Goal: Check status: Check status

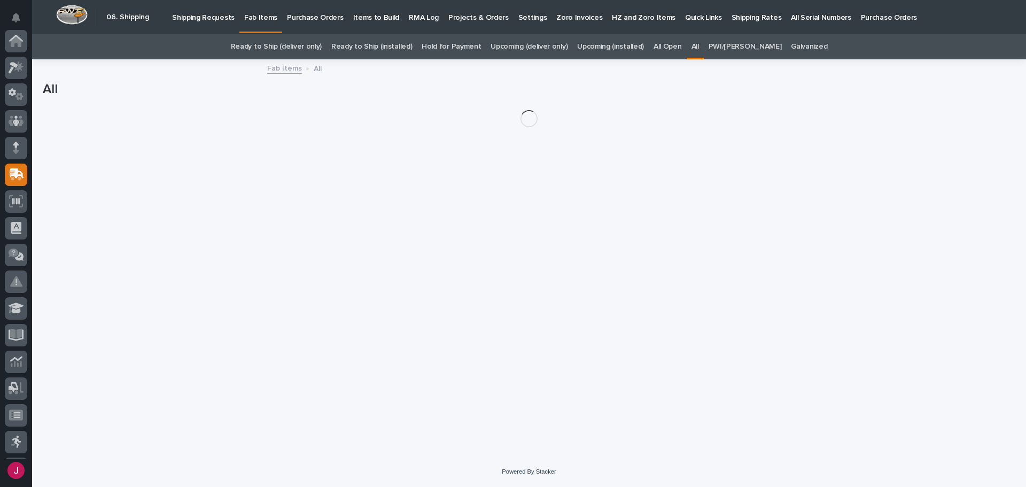
scroll to position [132, 0]
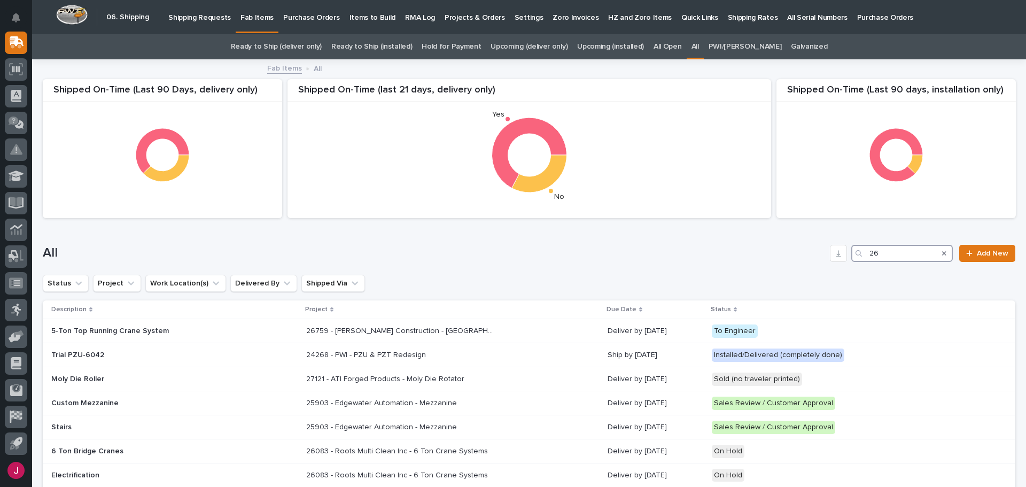
drag, startPoint x: 880, startPoint y: 255, endPoint x: 841, endPoint y: 253, distance: 39.1
click at [841, 253] on div "All 26 Add New" at bounding box center [529, 253] width 972 height 17
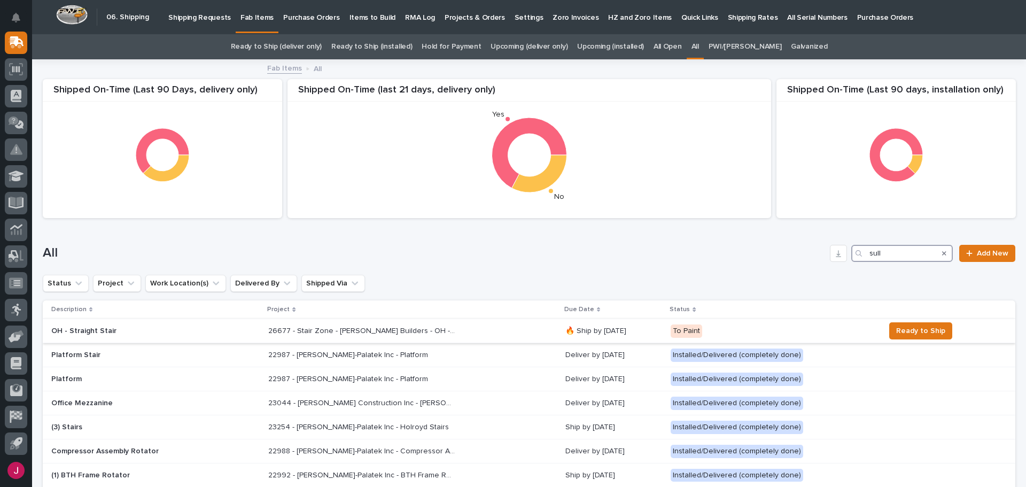
type input "sull"
click at [355, 330] on p "26677 - Stair Zone - [PERSON_NAME] Builders - OH - Straight Stair" at bounding box center [362, 329] width 189 height 11
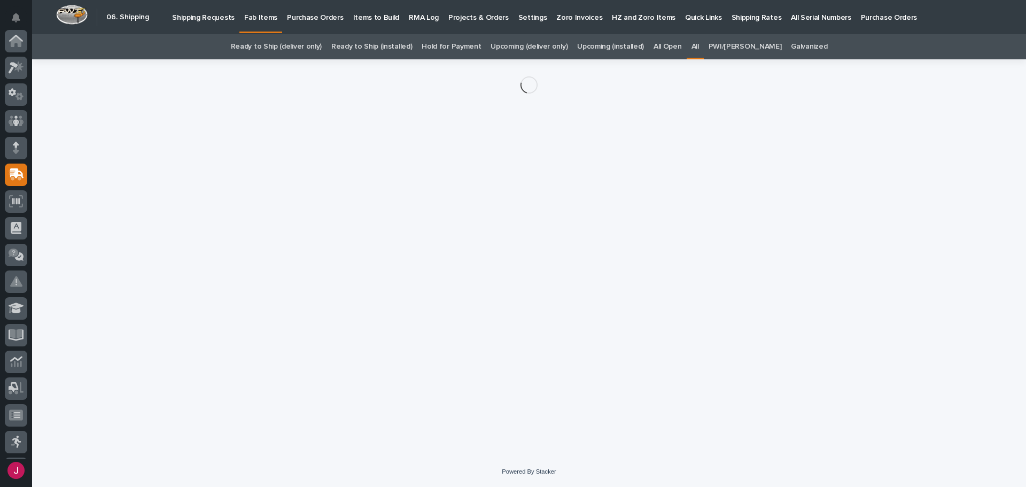
scroll to position [132, 0]
